Goal: Task Accomplishment & Management: Use online tool/utility

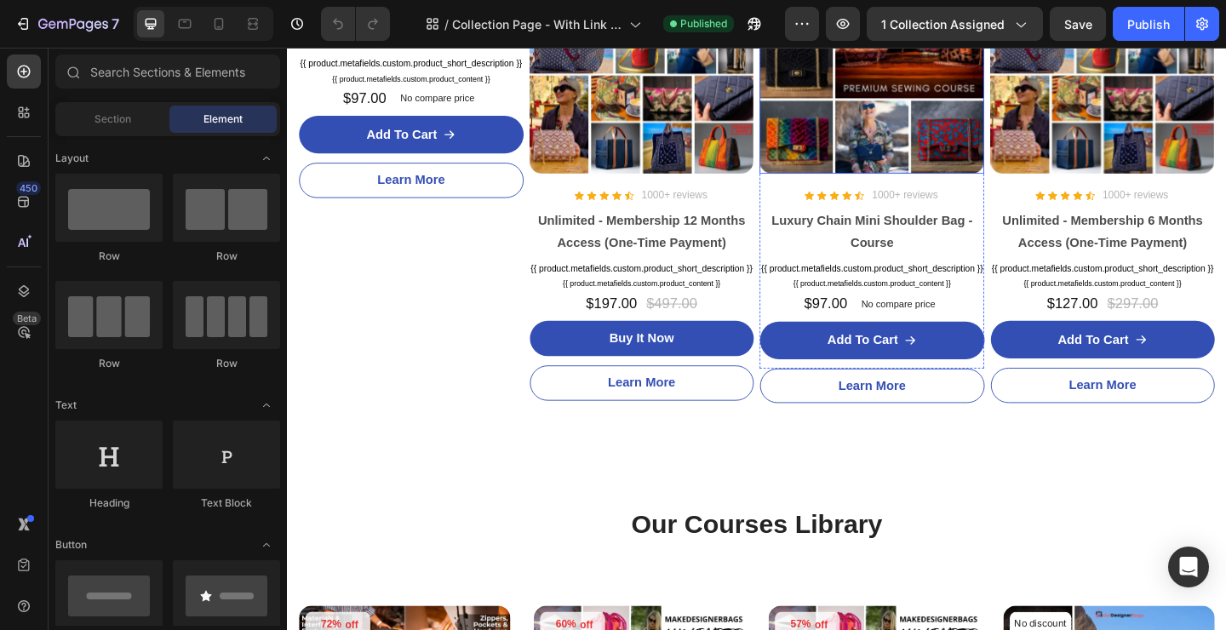
scroll to position [149, 0]
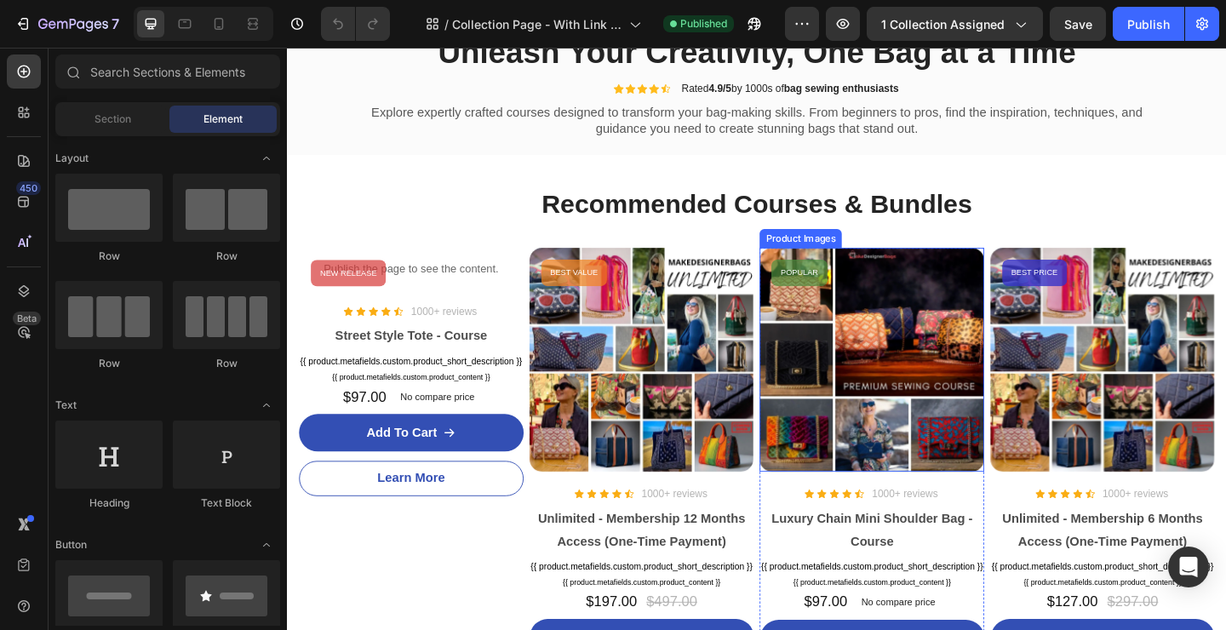
click at [933, 345] on img at bounding box center [923, 388] width 244 height 244
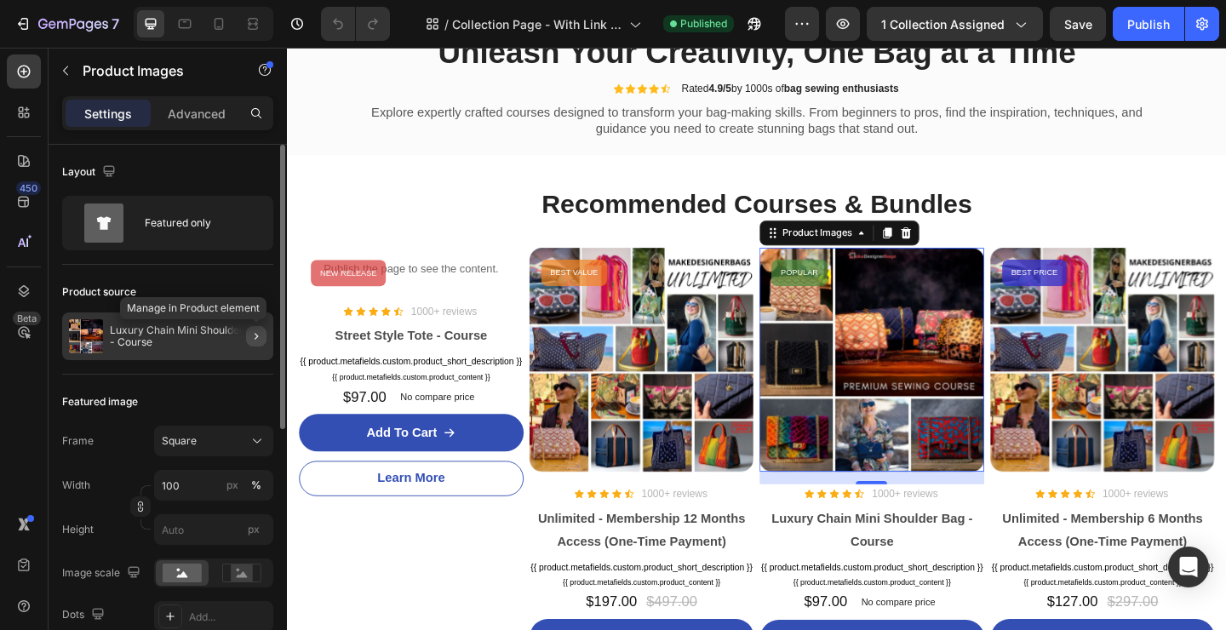
click at [257, 335] on icon "button" at bounding box center [256, 336] width 14 height 14
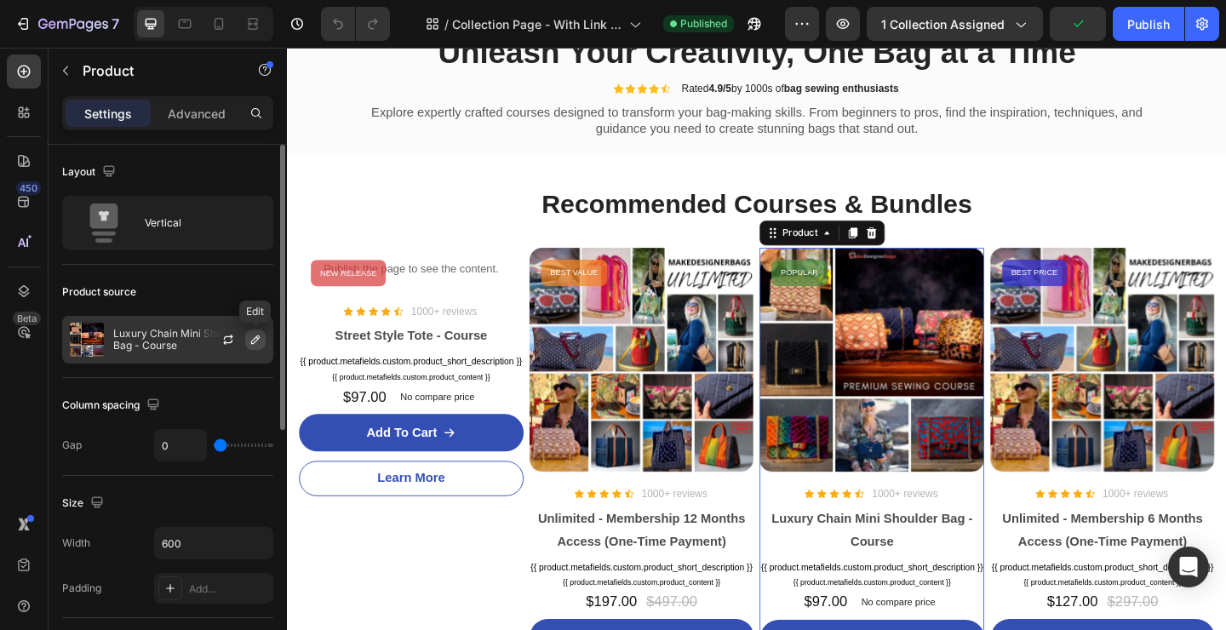
click at [260, 339] on icon "button" at bounding box center [256, 340] width 14 height 14
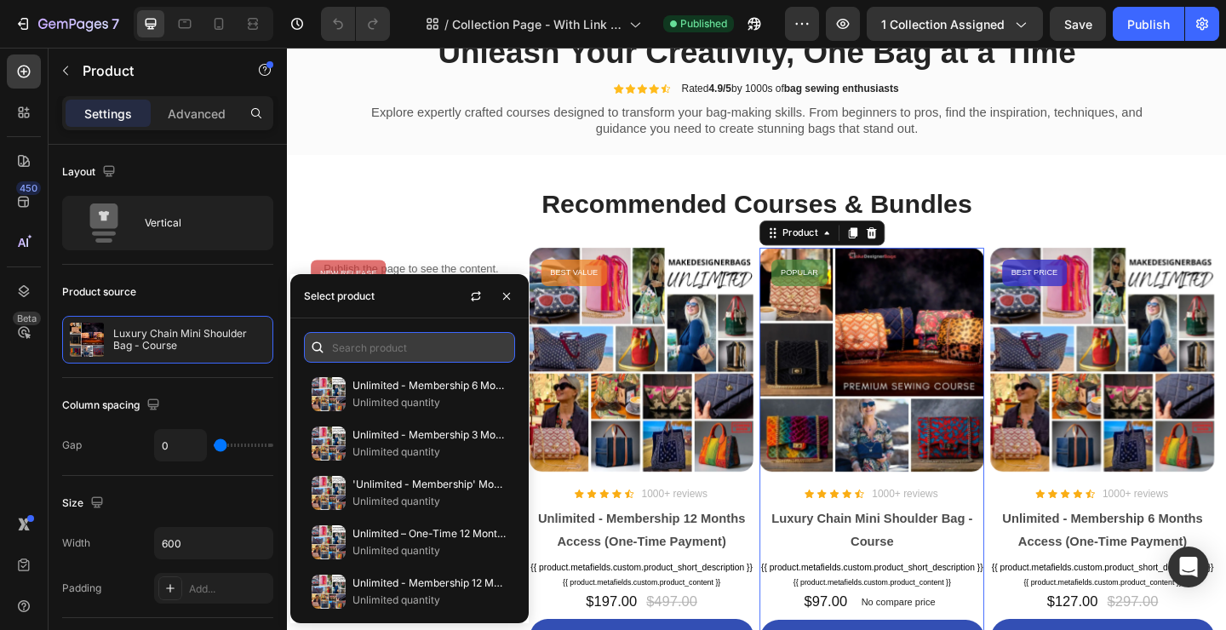
click at [386, 350] on input "text" at bounding box center [409, 347] width 211 height 31
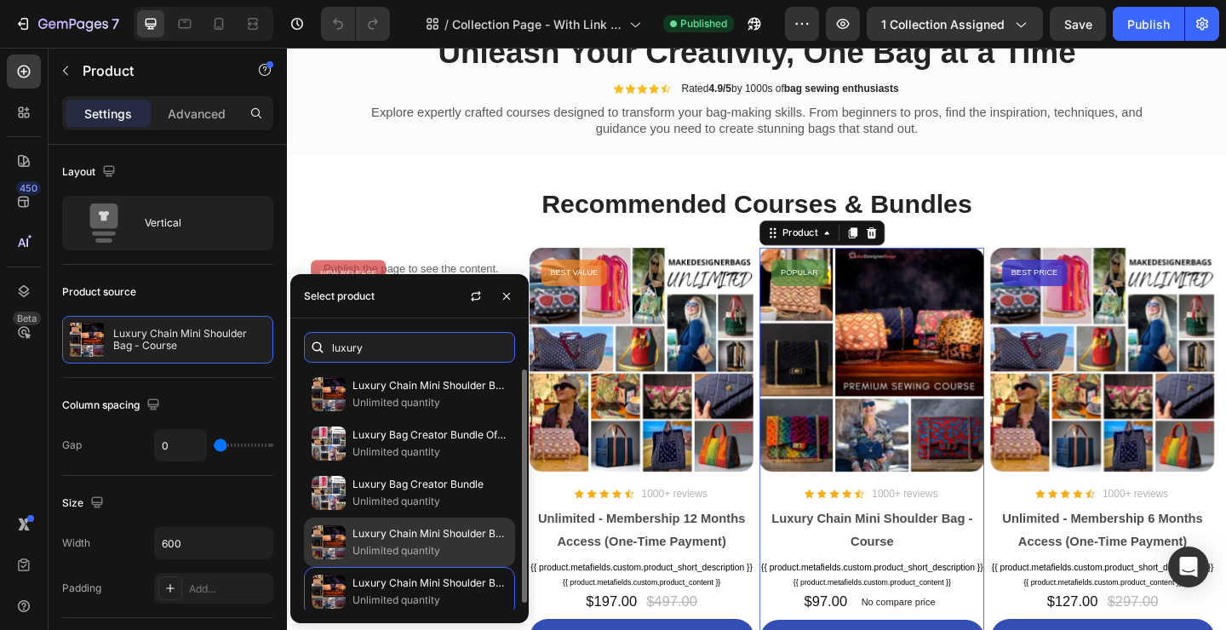
type input "luxury"
click at [404, 537] on p "Luxury Chain Mini Shoulder Bag - UO" at bounding box center [429, 533] width 155 height 17
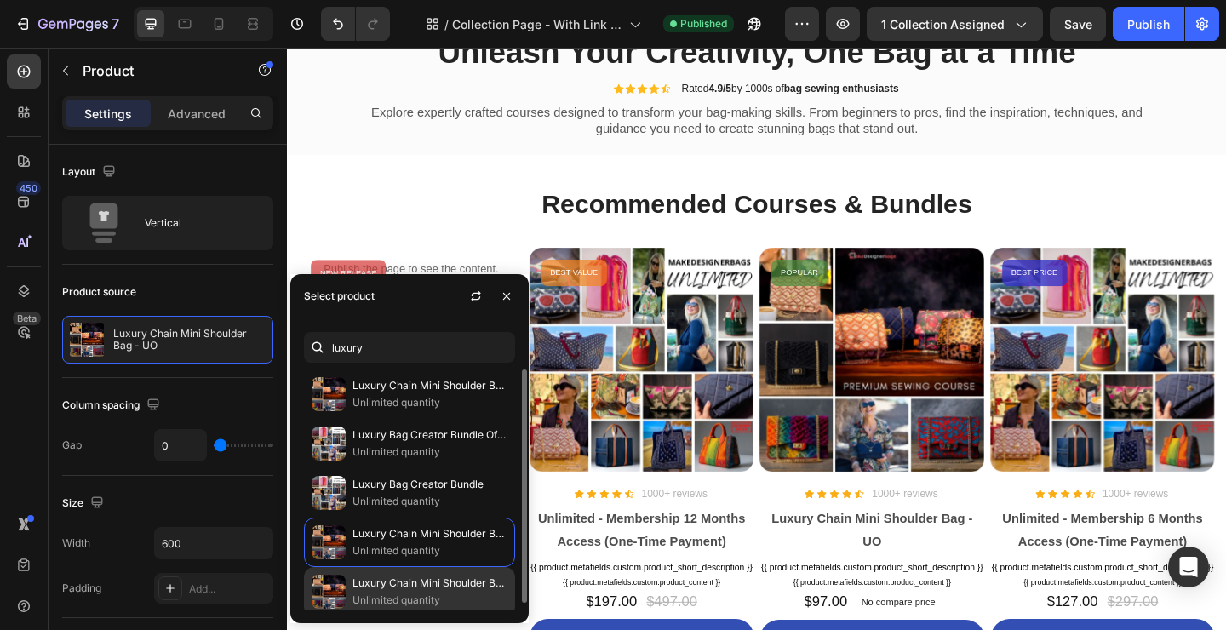
click at [386, 592] on p "Unlimited quantity" at bounding box center [429, 600] width 155 height 17
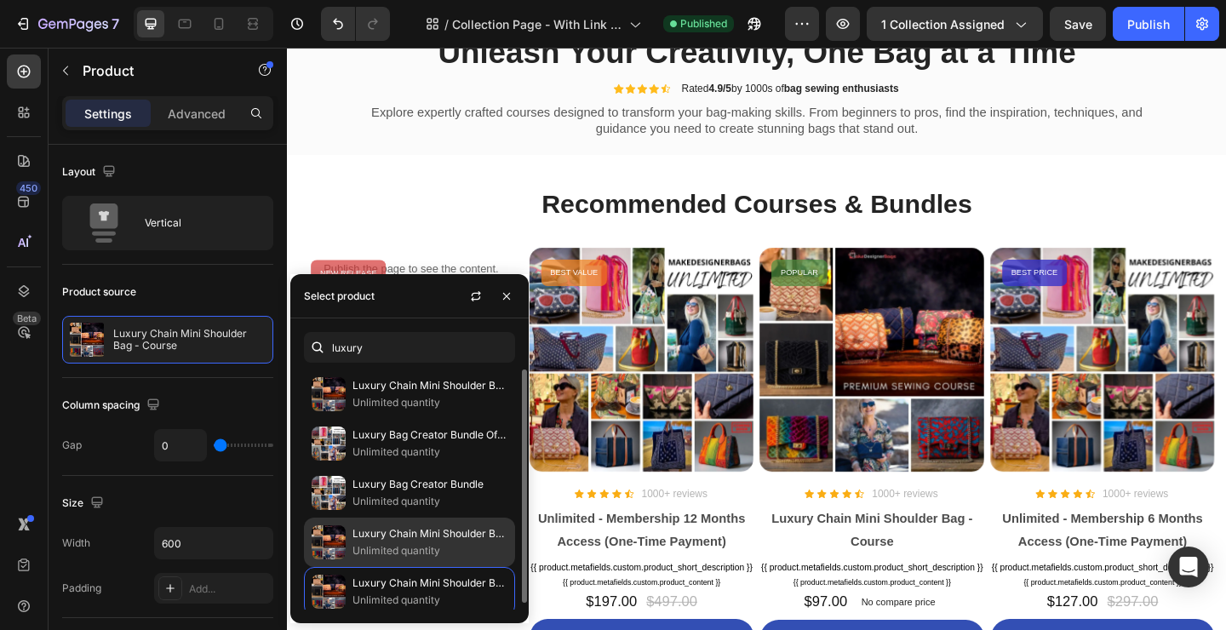
click at [387, 540] on p "Luxury Chain Mini Shoulder Bag - UO" at bounding box center [429, 533] width 155 height 17
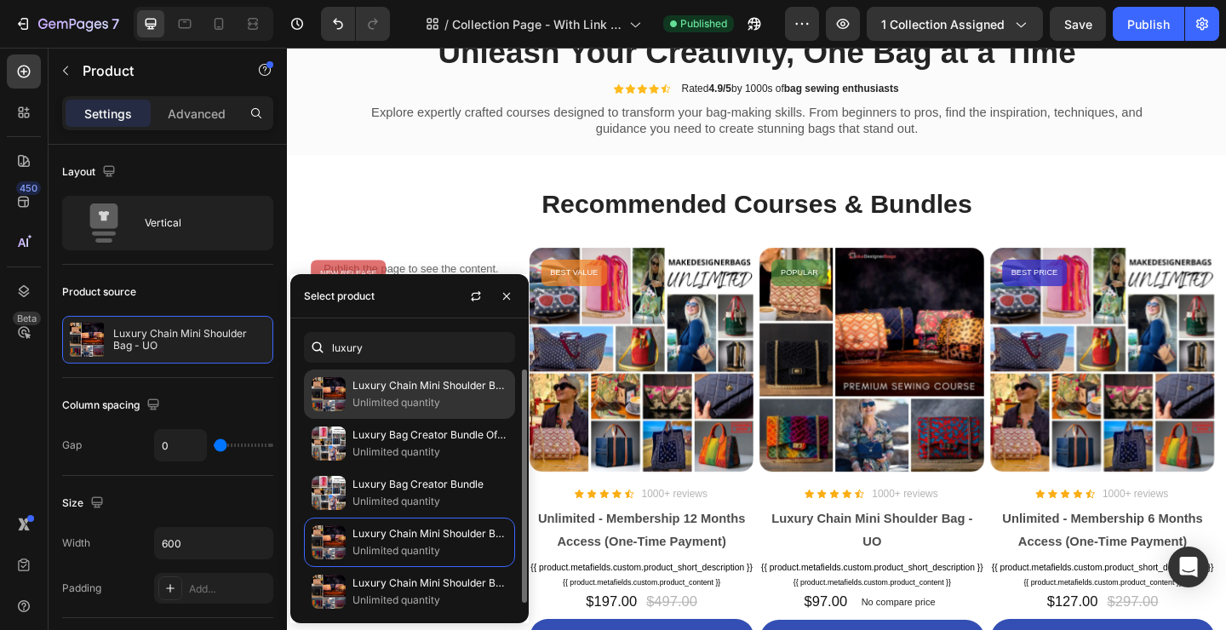
click at [406, 389] on p "Luxury Chain Mini Shoulder Bag - Course Offer" at bounding box center [429, 385] width 155 height 17
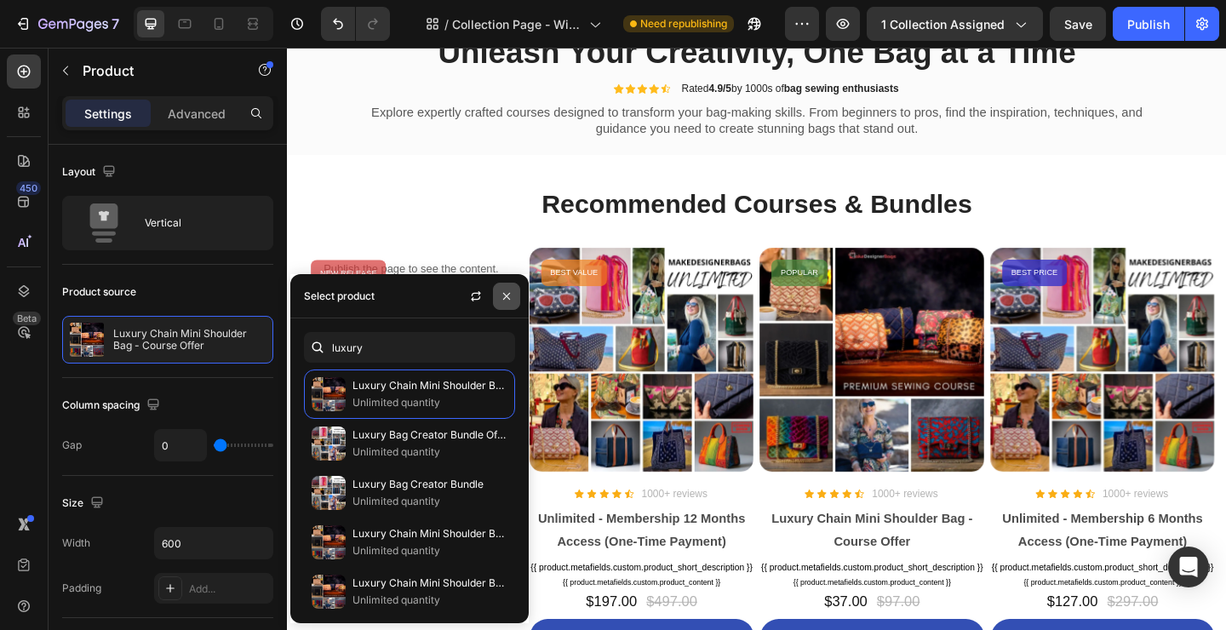
click at [506, 295] on icon "button" at bounding box center [506, 295] width 7 height 7
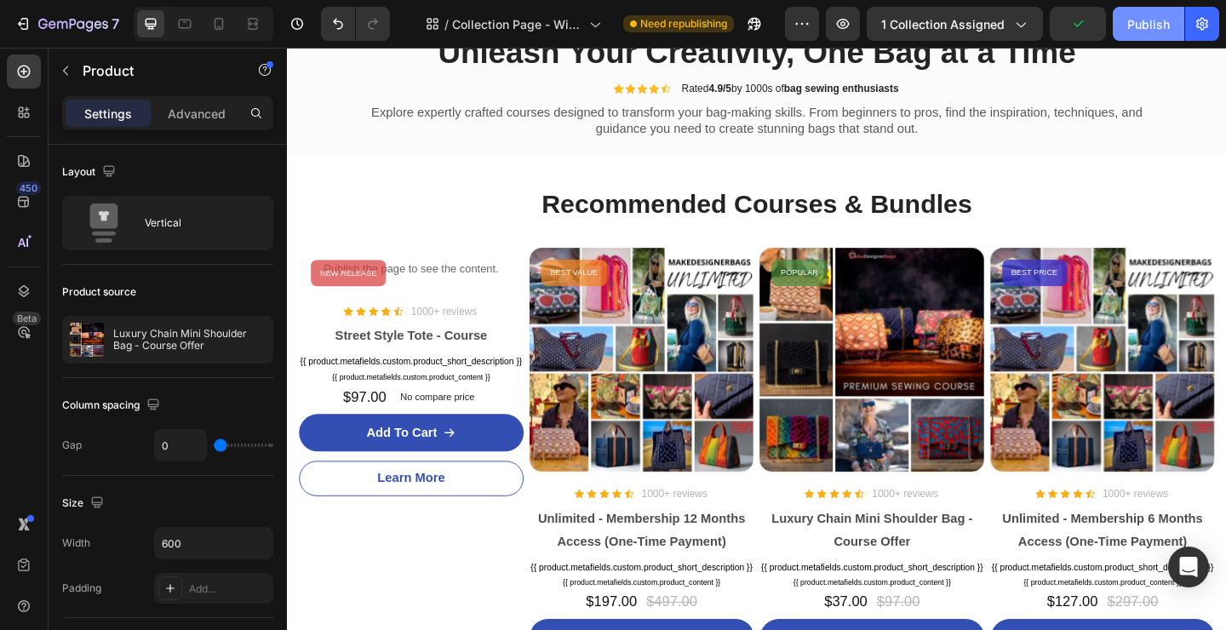
click at [1151, 22] on div "Publish" at bounding box center [1148, 24] width 43 height 18
drag, startPoint x: 1150, startPoint y: 22, endPoint x: 891, endPoint y: 100, distance: 270.3
click at [1150, 22] on div "Publish" at bounding box center [1148, 24] width 43 height 18
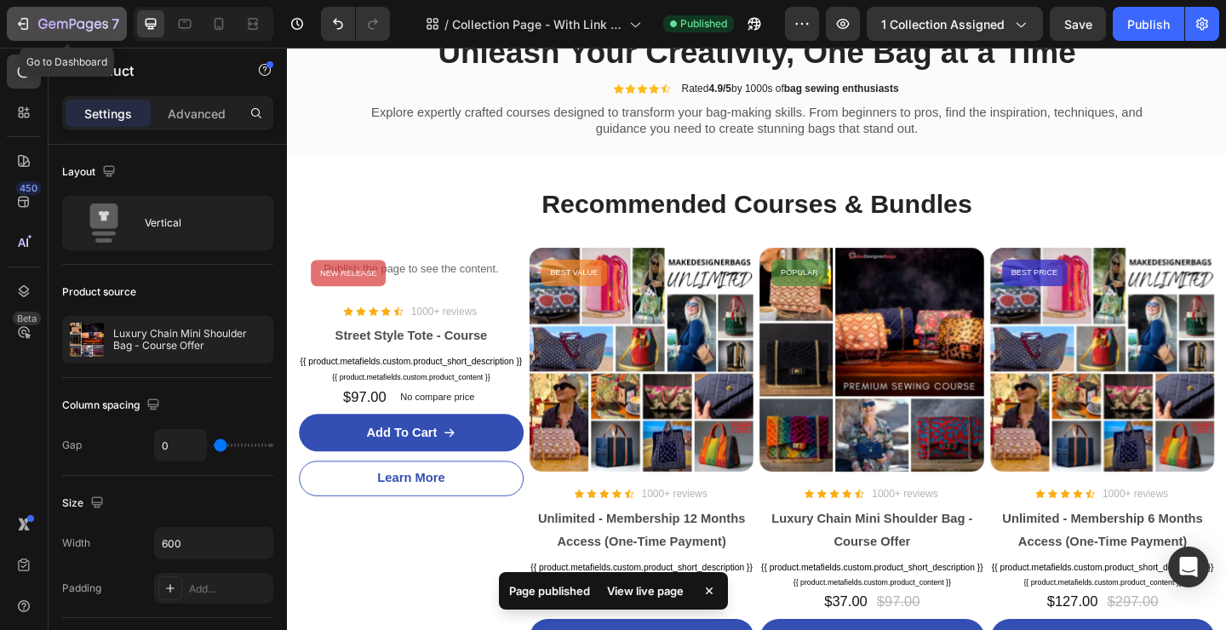
click at [20, 23] on icon "button" at bounding box center [22, 23] width 8 height 5
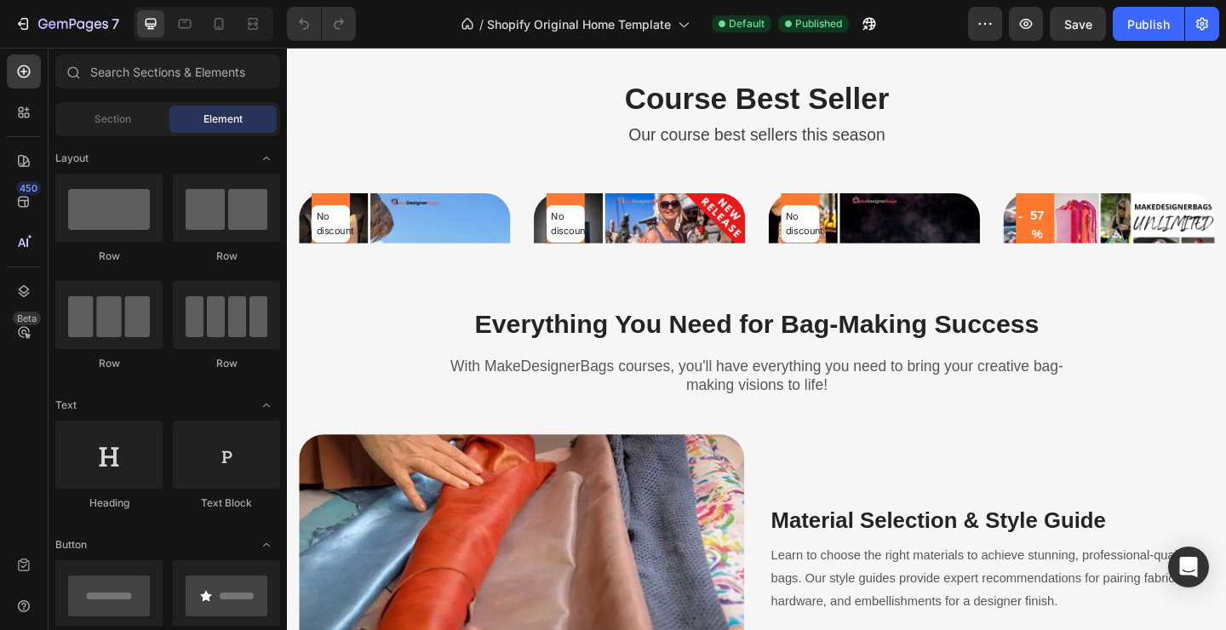
scroll to position [2046, 0]
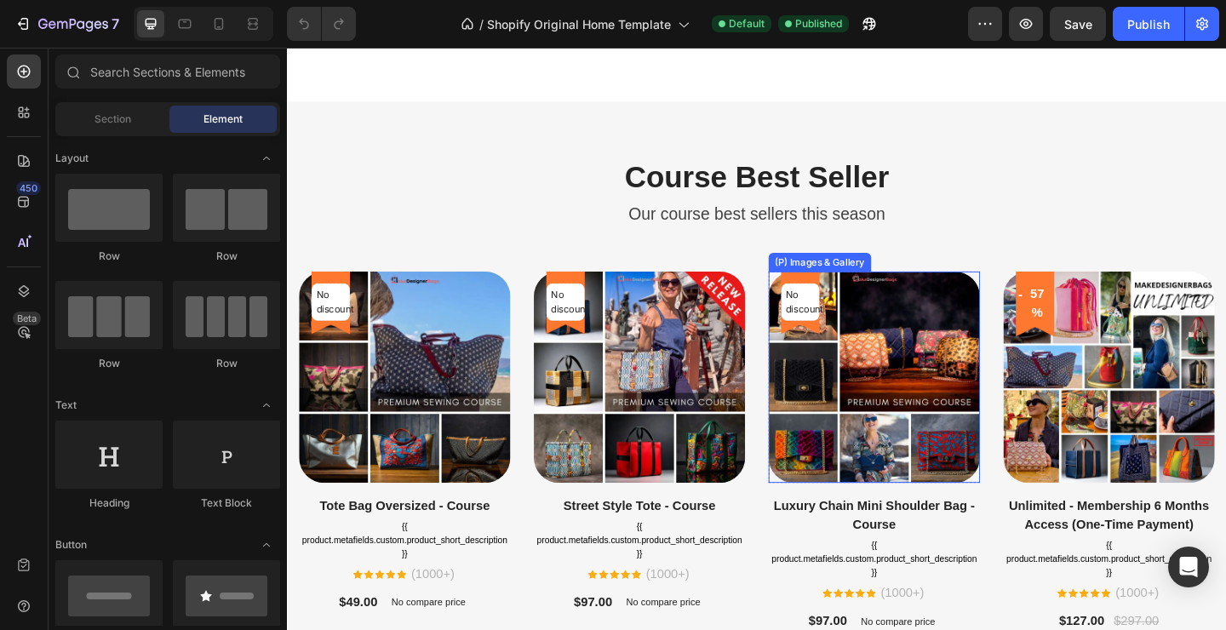
click at [935, 448] on img at bounding box center [925, 406] width 230 height 230
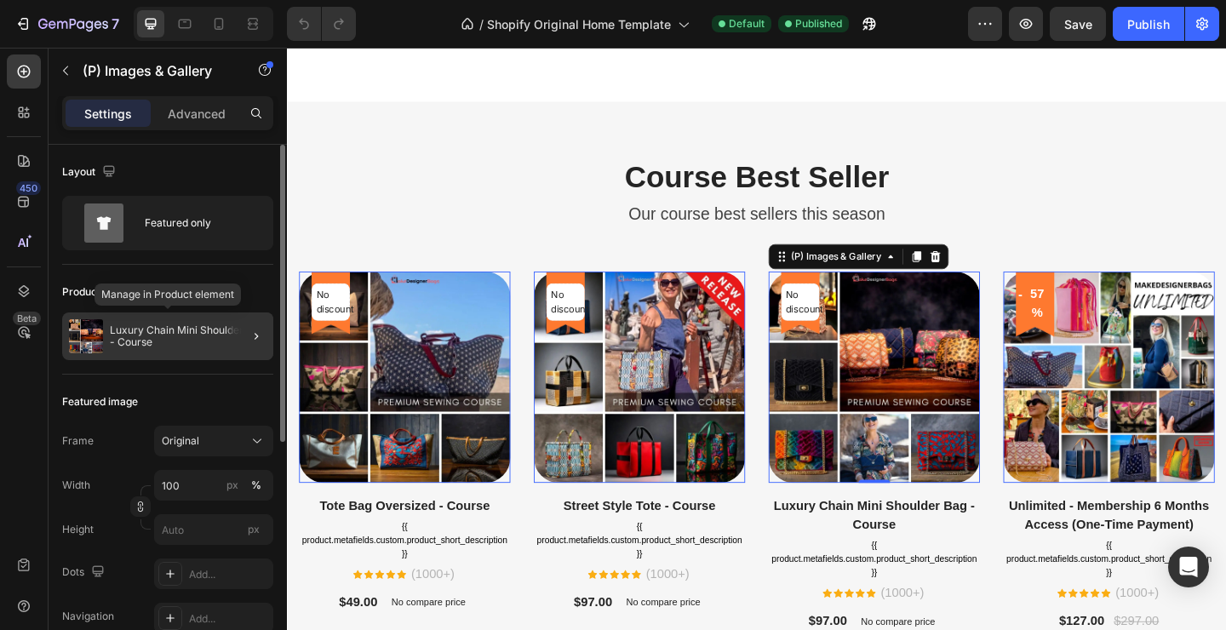
click at [200, 336] on p "Luxury Chain Mini Shoulder Bag - Course" at bounding box center [188, 336] width 157 height 24
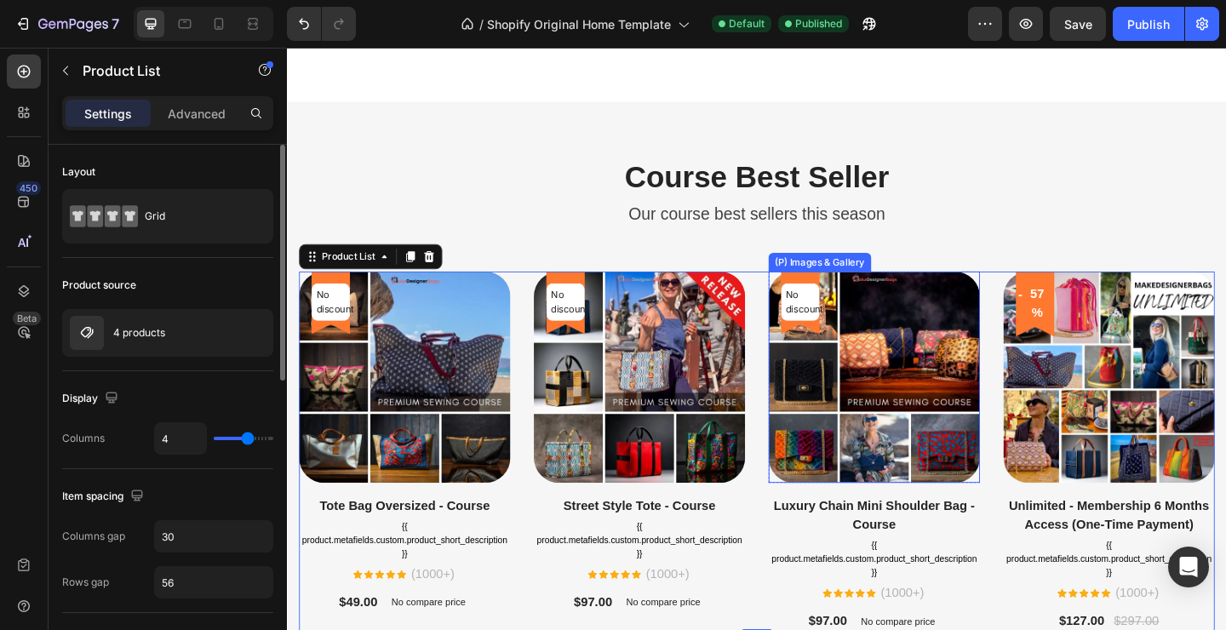
click at [931, 440] on img at bounding box center [925, 406] width 230 height 230
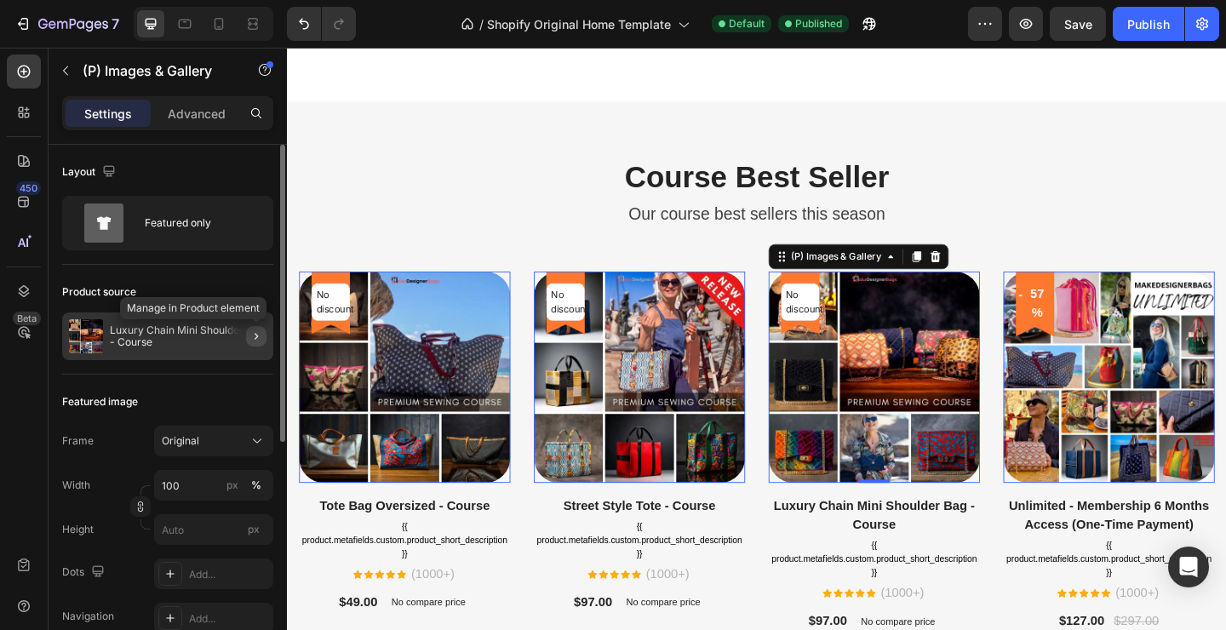
click at [260, 337] on icon "button" at bounding box center [256, 336] width 14 height 14
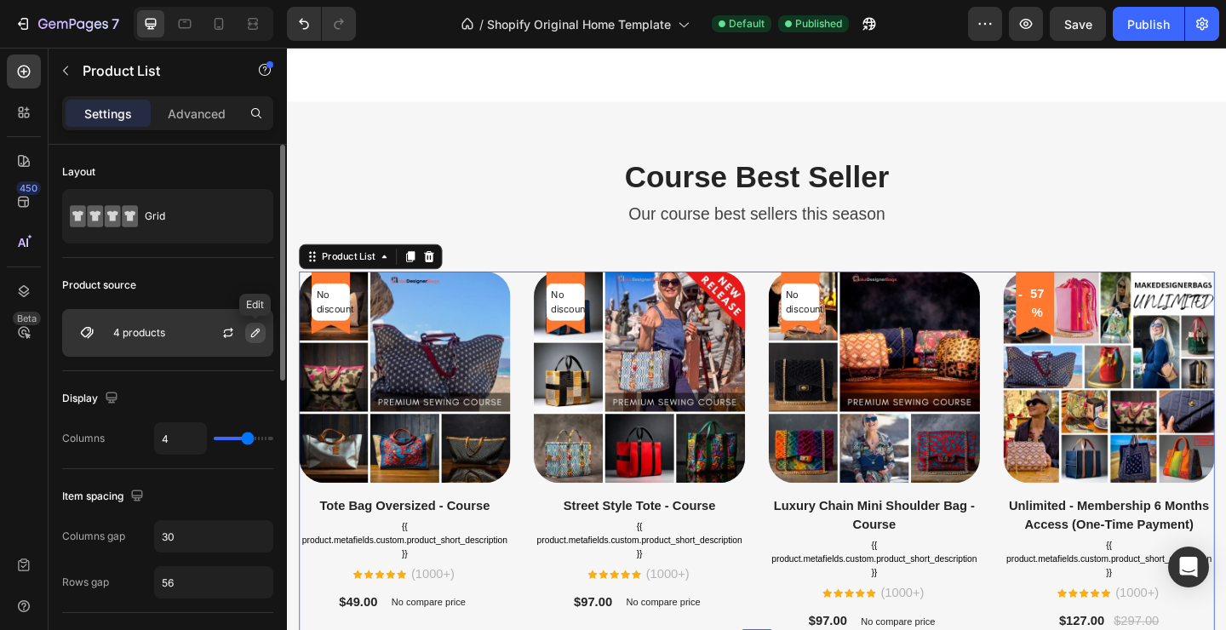
click at [257, 330] on icon "button" at bounding box center [256, 333] width 14 height 14
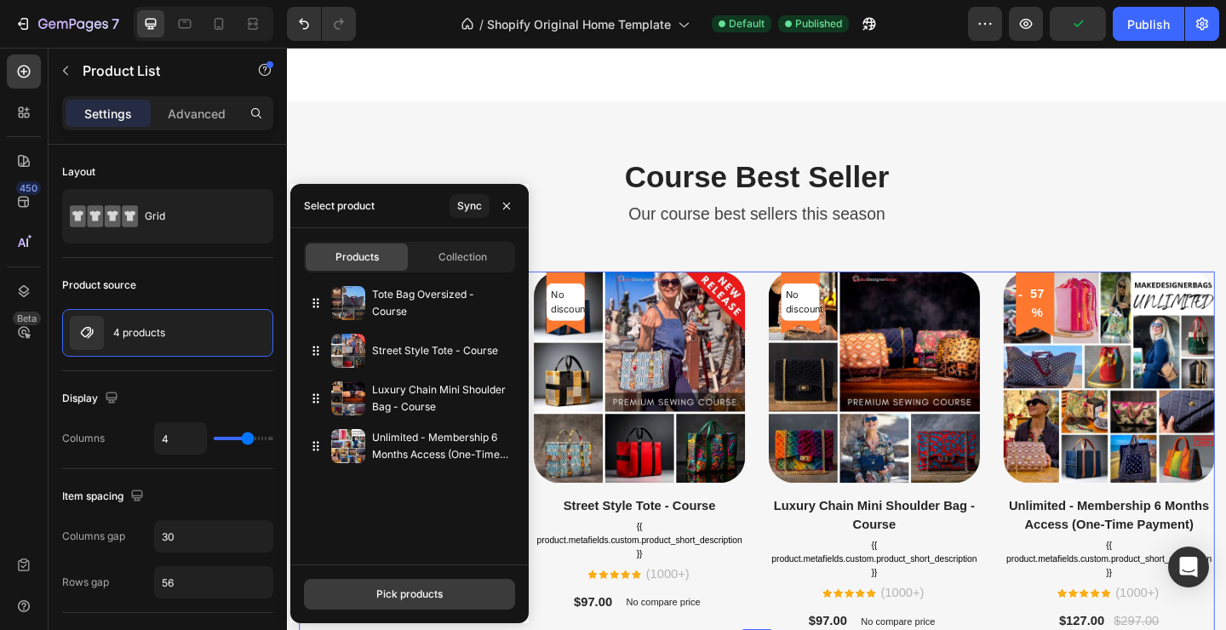
click at [392, 591] on div "Pick products" at bounding box center [409, 593] width 66 height 15
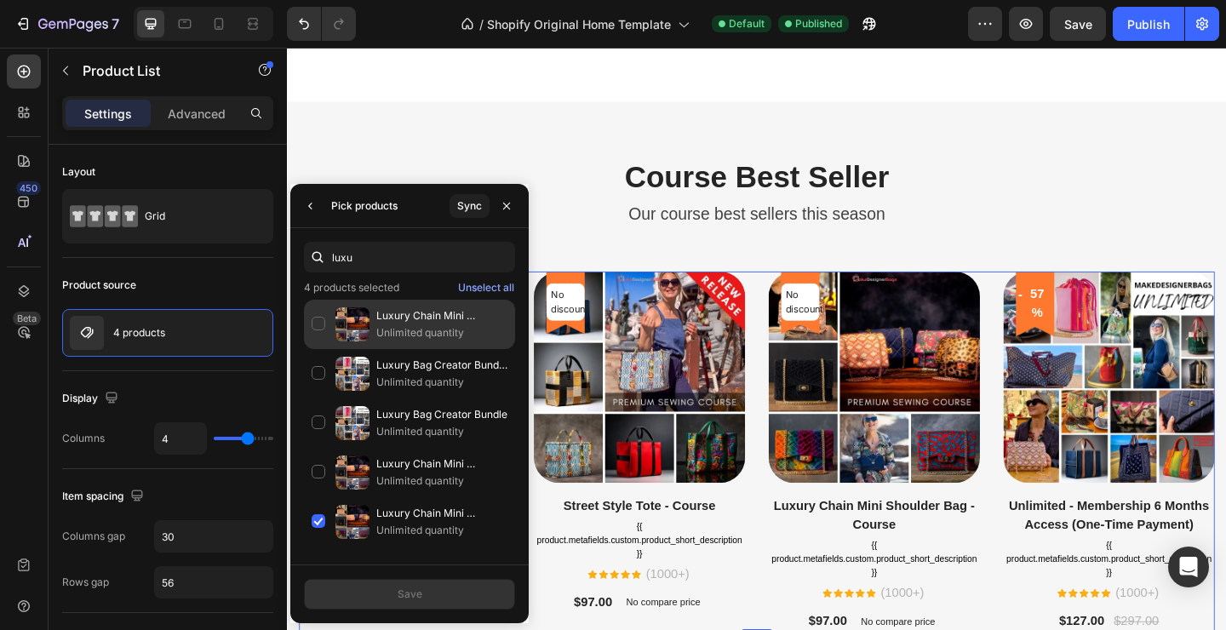
type input "luxu"
click at [319, 321] on div "Luxury Chain Mini Shoulder Bag - Course Offer Unlimited quantity" at bounding box center [409, 324] width 211 height 49
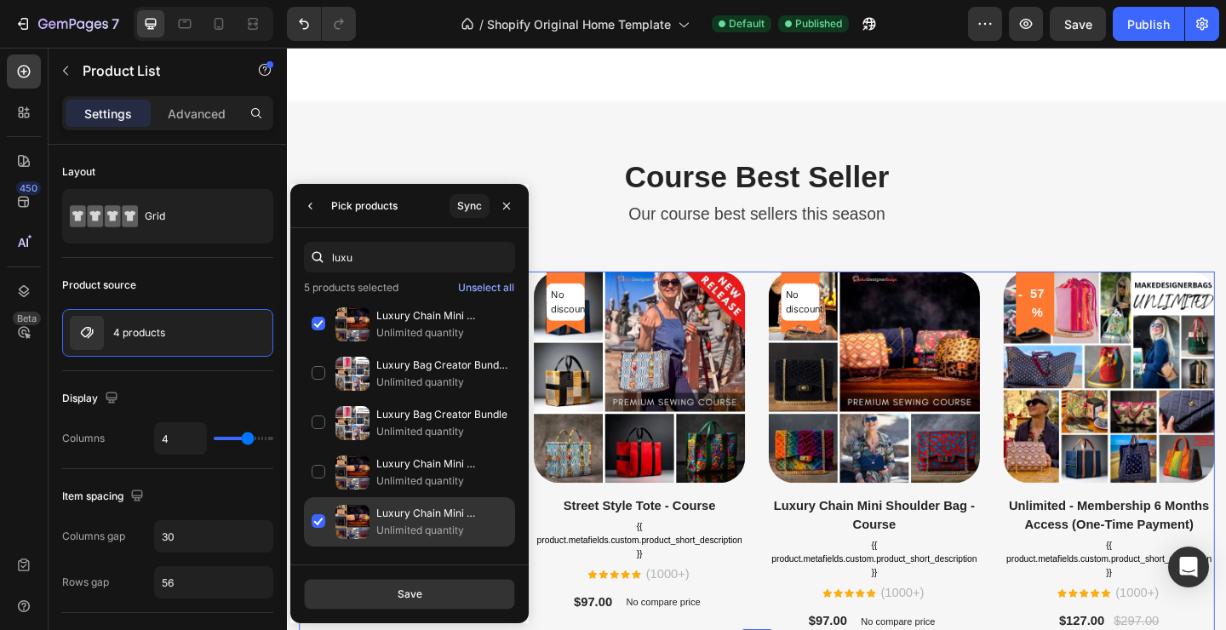
click at [317, 523] on div "Luxury Chain Mini Shoulder Bag - Course Unlimited quantity" at bounding box center [409, 521] width 211 height 49
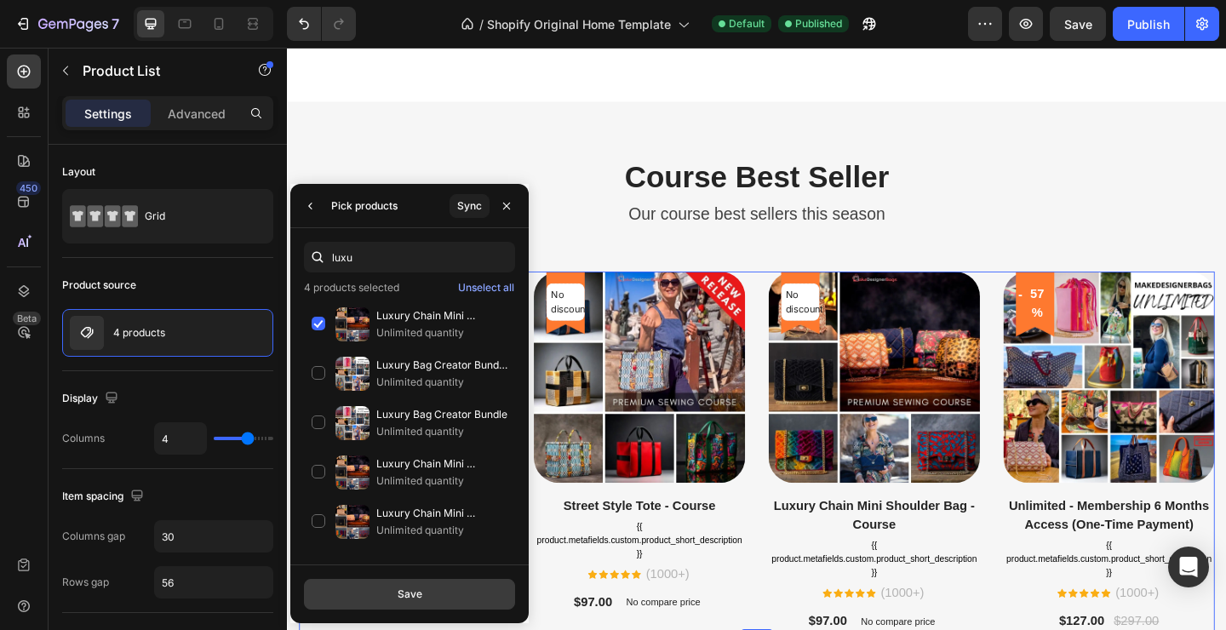
click at [424, 594] on button "Save" at bounding box center [409, 594] width 211 height 31
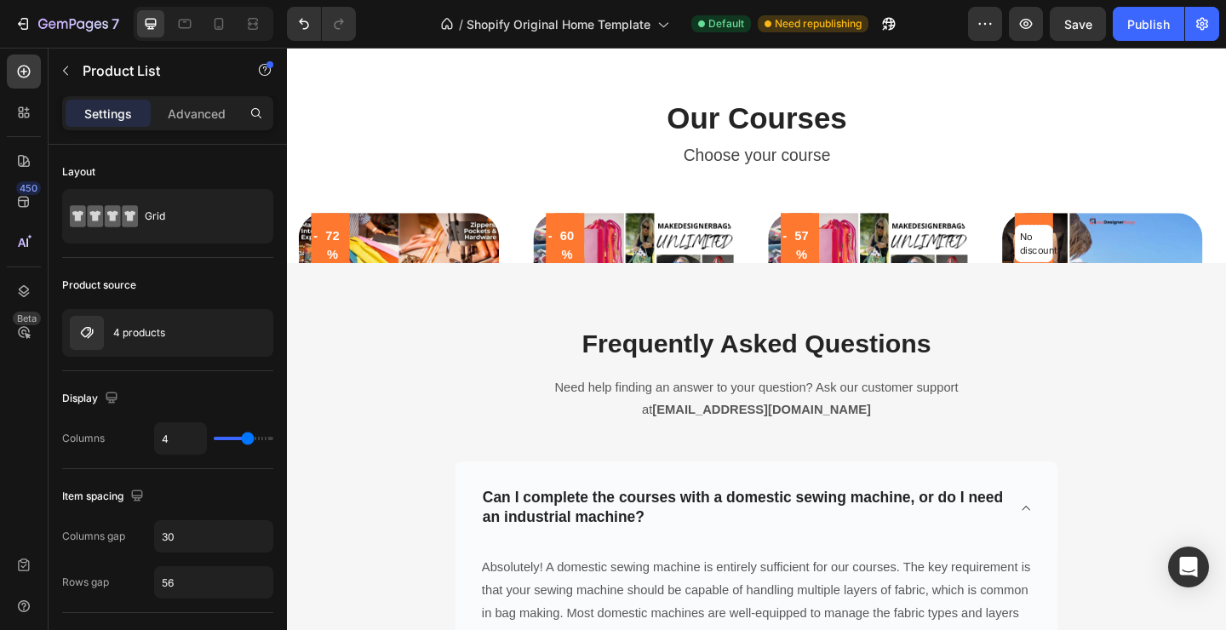
scroll to position [5775, 0]
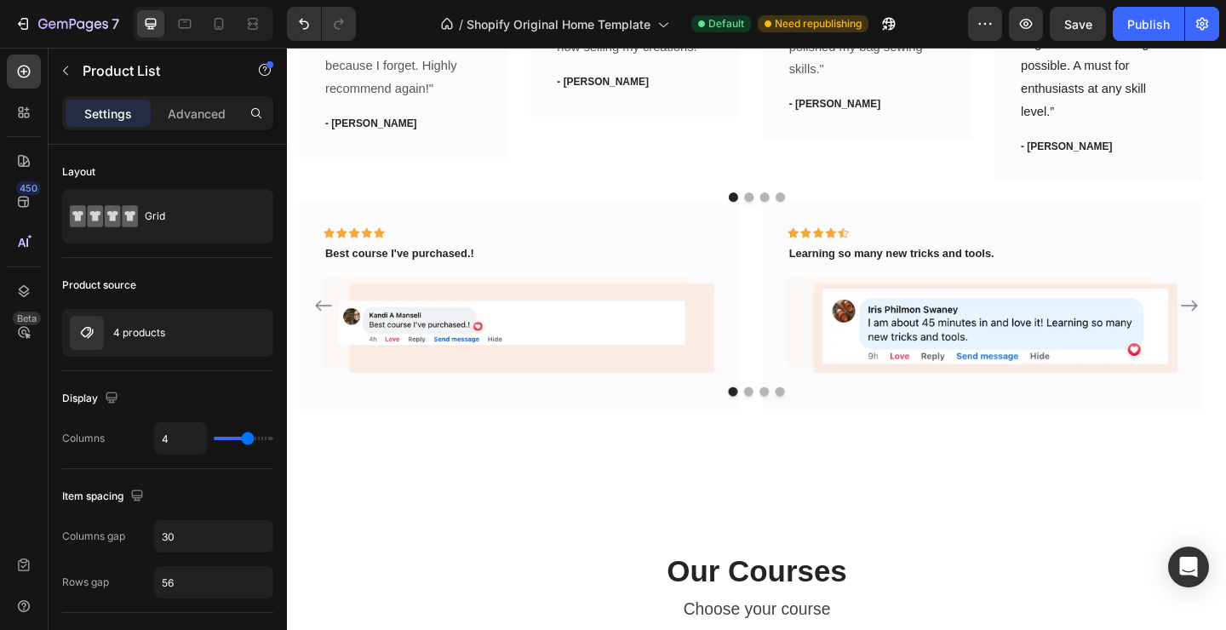
click at [683, 615] on h2 "Our Courses" at bounding box center [798, 618] width 996 height 43
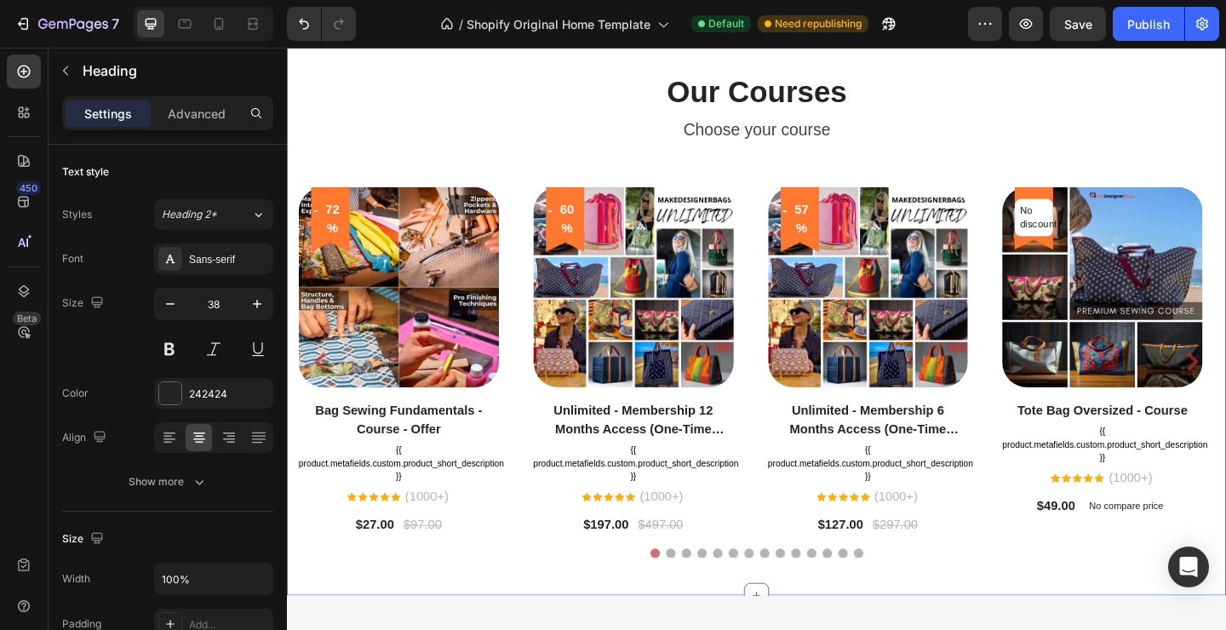
scroll to position [6296, 0]
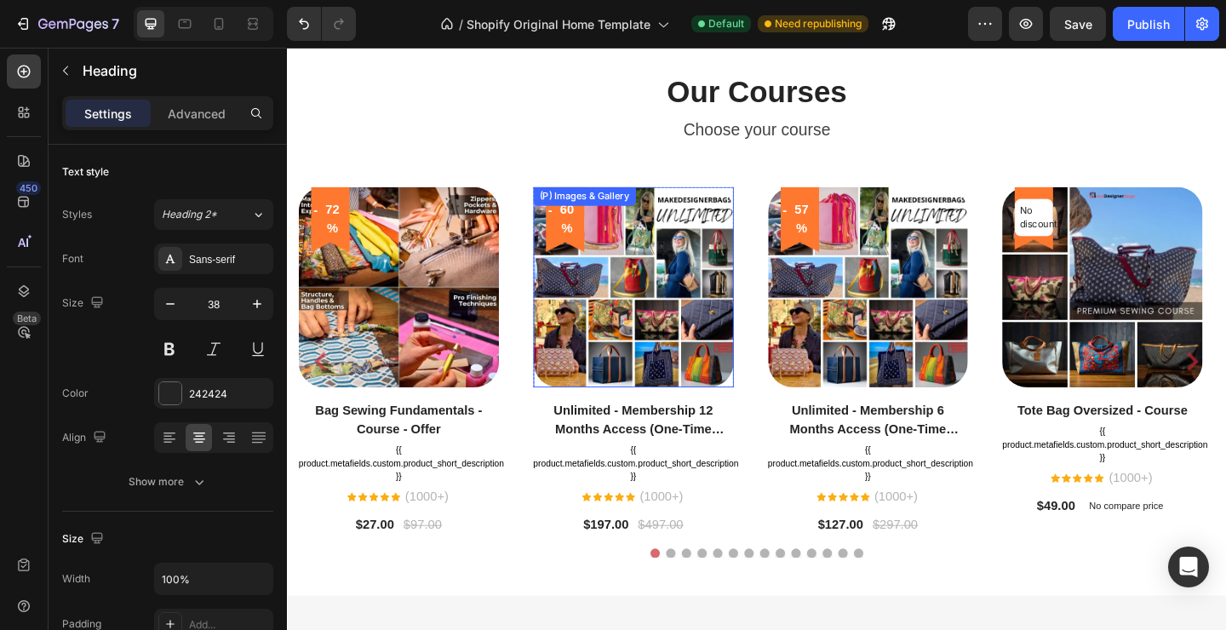
click at [689, 347] on img at bounding box center [664, 308] width 218 height 218
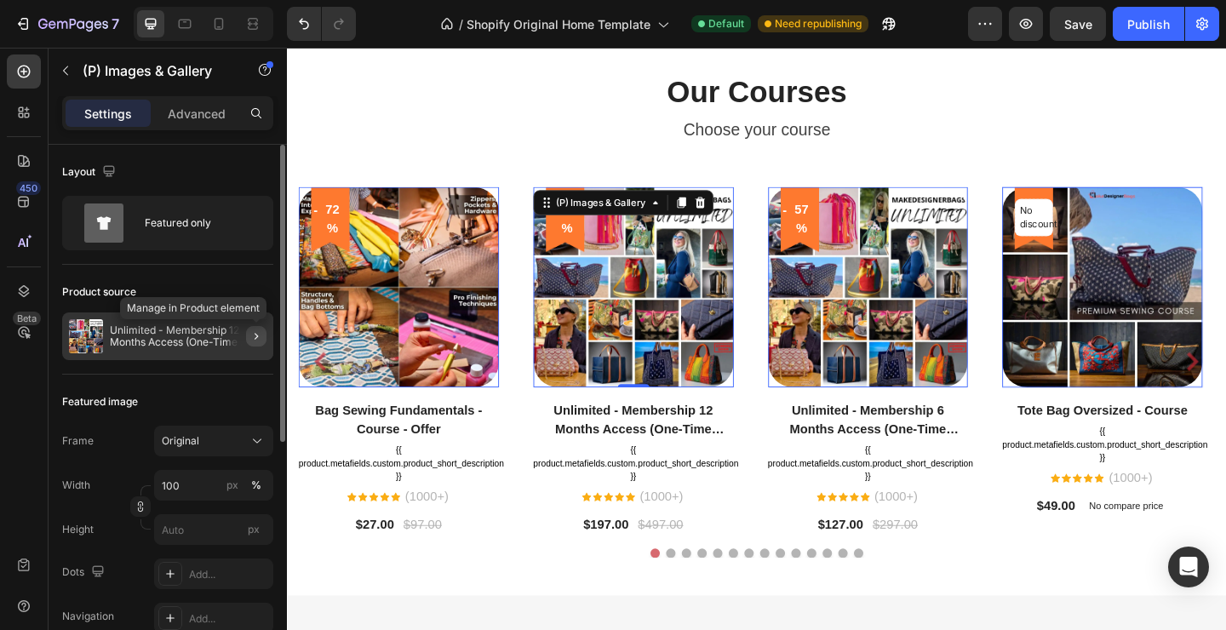
click at [260, 337] on icon "button" at bounding box center [256, 336] width 14 height 14
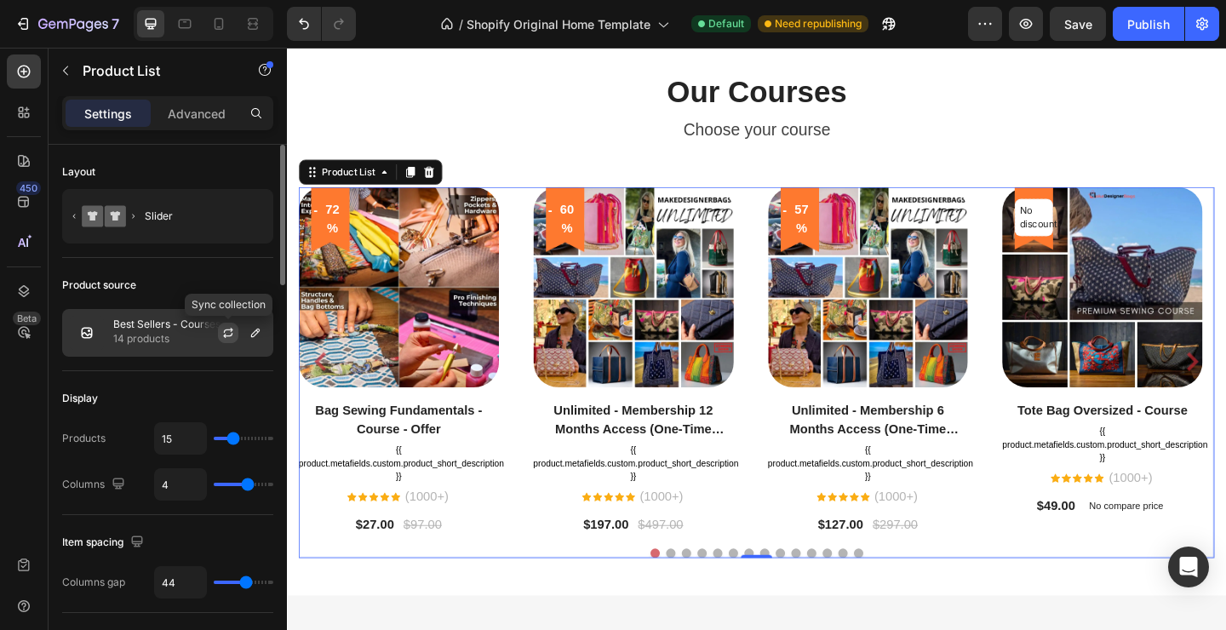
click at [231, 332] on icon "button" at bounding box center [228, 333] width 14 height 14
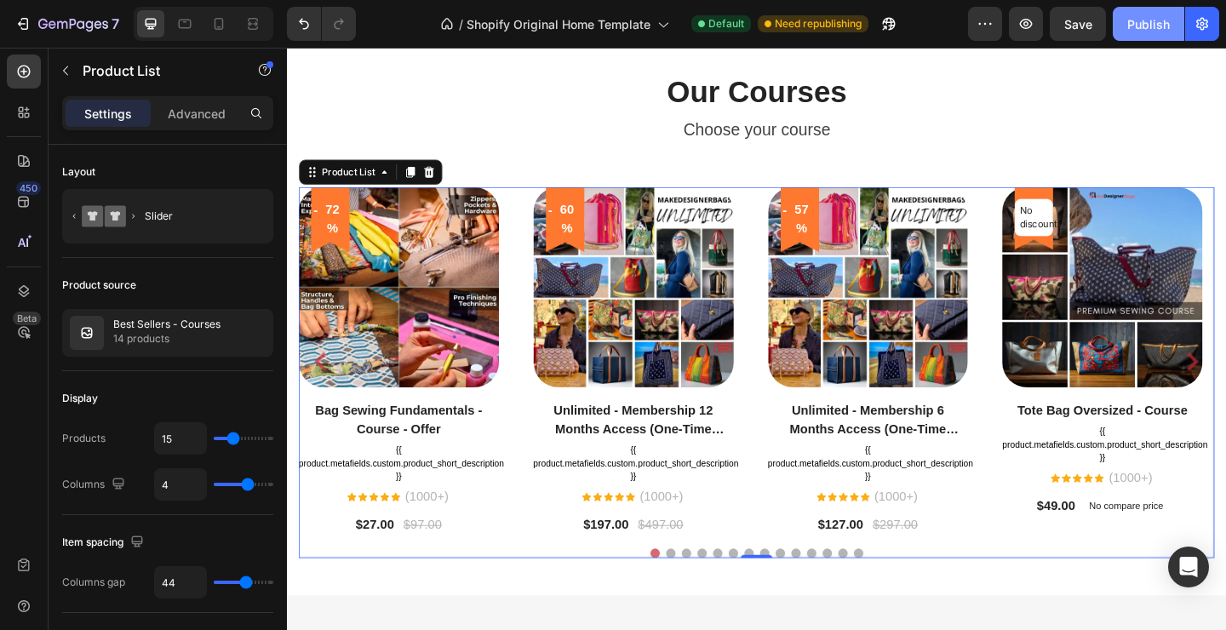
click at [1147, 21] on div "Publish" at bounding box center [1148, 24] width 43 height 18
